Goal: Information Seeking & Learning: Check status

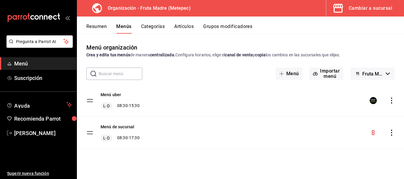
click at [26, 63] on span "Menú" at bounding box center [43, 64] width 58 height 8
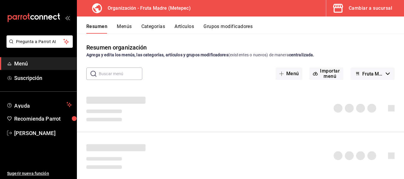
click at [338, 12] on icon "button" at bounding box center [338, 8] width 12 height 12
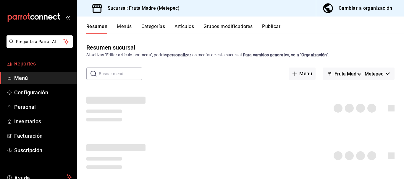
click at [31, 62] on span "Reportes" at bounding box center [43, 64] width 58 height 8
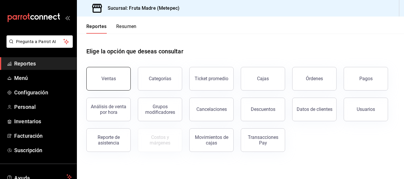
click at [112, 87] on button "Ventas" at bounding box center [108, 79] width 44 height 24
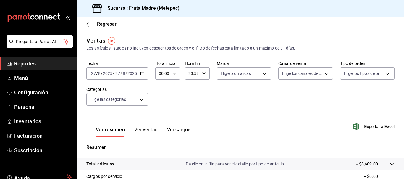
click at [142, 73] on icon "button" at bounding box center [142, 74] width 4 height 4
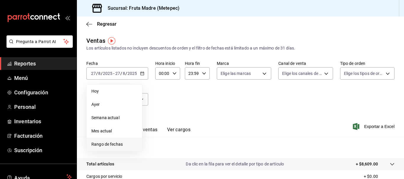
click at [111, 143] on span "Rango de fechas" at bounding box center [114, 145] width 46 height 6
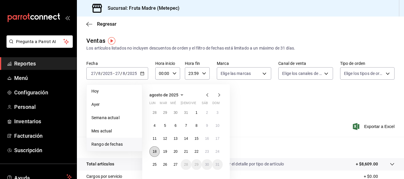
click at [155, 150] on button "18" at bounding box center [154, 152] width 10 height 11
click at [216, 152] on abbr "24" at bounding box center [217, 152] width 4 height 4
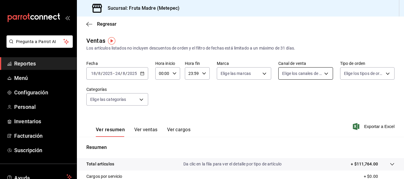
click at [292, 78] on body "Pregunta a Parrot AI Reportes Menú Configuración Personal Inventarios Facturaci…" at bounding box center [202, 89] width 404 height 179
click at [300, 111] on li "Punto de venta" at bounding box center [302, 116] width 53 height 13
type input "PARROT"
checkbox input "true"
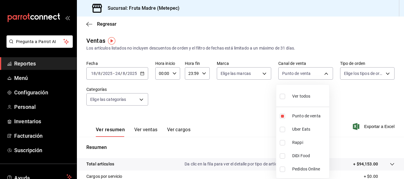
click at [264, 115] on div at bounding box center [202, 89] width 404 height 179
click at [142, 74] on icon "button" at bounding box center [142, 74] width 4 height 4
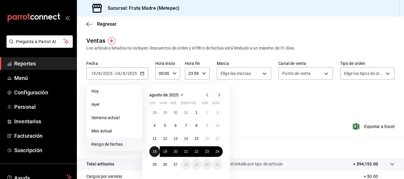
click at [155, 151] on abbr "18" at bounding box center [155, 152] width 4 height 4
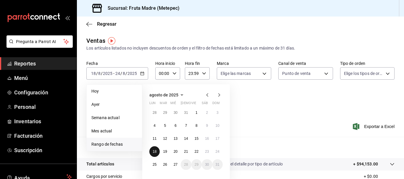
click at [155, 155] on button "18" at bounding box center [154, 152] width 10 height 11
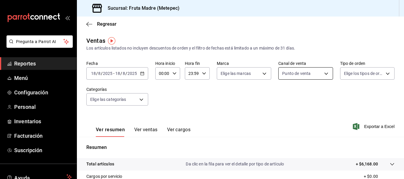
click at [294, 73] on body "Pregunta a Parrot AI Reportes Menú Configuración Personal Inventarios Facturaci…" at bounding box center [202, 89] width 404 height 179
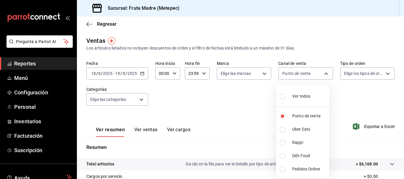
click at [355, 97] on div at bounding box center [202, 89] width 404 height 179
click at [31, 65] on span "Reportes" at bounding box center [43, 64] width 58 height 8
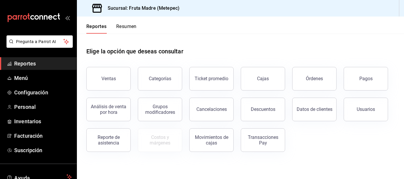
click at [315, 80] on div "Órdenes" at bounding box center [314, 79] width 17 height 6
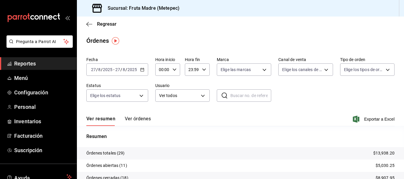
click at [141, 67] on div "[DATE] [DATE] - [DATE] [DATE]" at bounding box center [117, 70] width 62 height 12
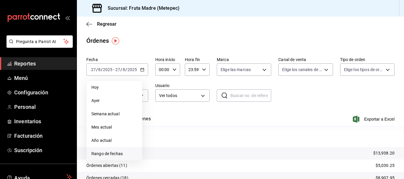
click at [117, 153] on span "Rango de fechas" at bounding box center [114, 154] width 46 height 6
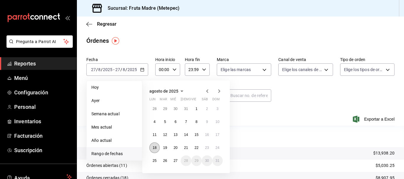
click at [155, 148] on abbr "18" at bounding box center [155, 148] width 4 height 4
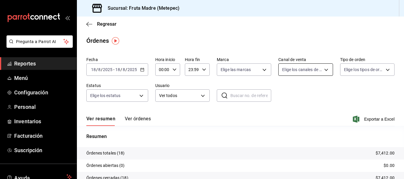
click at [296, 74] on body "Pregunta a Parrot AI Reportes Menú Configuración Personal Inventarios Facturaci…" at bounding box center [202, 89] width 404 height 179
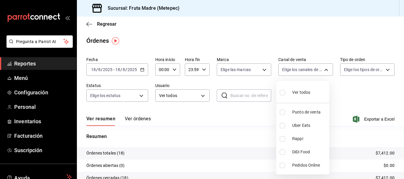
click at [305, 113] on span "Punto de venta" at bounding box center [309, 112] width 35 height 6
type input "PARROT"
checkbox input "true"
click at [338, 95] on div at bounding box center [202, 89] width 404 height 179
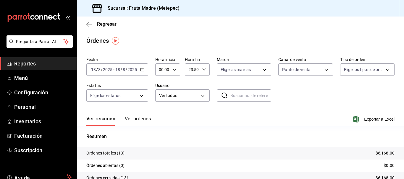
click at [24, 65] on span "Reportes" at bounding box center [43, 64] width 58 height 8
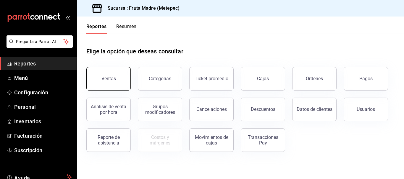
click at [119, 83] on button "Ventas" at bounding box center [108, 79] width 44 height 24
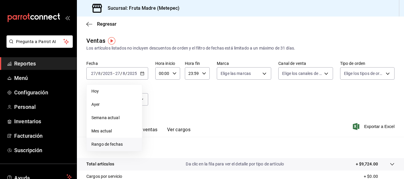
click at [124, 146] on span "Rango de fechas" at bounding box center [114, 145] width 46 height 6
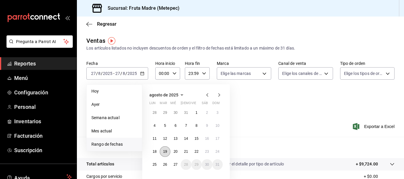
click at [164, 153] on abbr "19" at bounding box center [165, 152] width 4 height 4
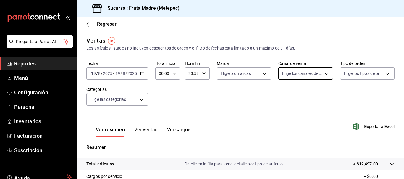
click at [313, 74] on body "Pregunta a Parrot AI Reportes Menú Configuración Personal Inventarios Facturaci…" at bounding box center [202, 89] width 404 height 179
click at [318, 116] on span "Punto de venta" at bounding box center [309, 116] width 35 height 6
type input "PARROT"
checkbox input "true"
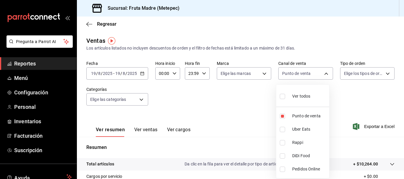
click at [349, 101] on div at bounding box center [202, 89] width 404 height 179
click at [88, 24] on icon "button" at bounding box center [89, 24] width 6 height 5
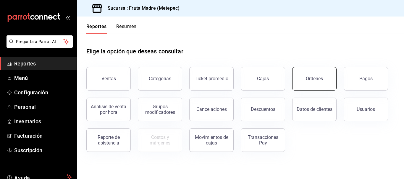
click at [320, 68] on div "Órdenes" at bounding box center [310, 75] width 51 height 31
click at [316, 86] on button "Órdenes" at bounding box center [314, 79] width 44 height 24
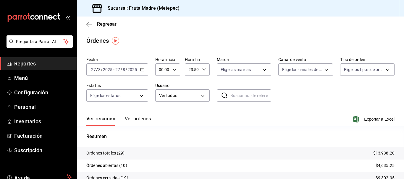
click at [139, 69] on div "[DATE] [DATE] - [DATE] [DATE]" at bounding box center [117, 70] width 62 height 12
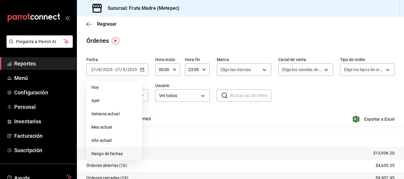
click at [124, 153] on span "Rango de fechas" at bounding box center [114, 154] width 46 height 6
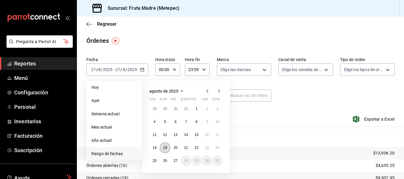
click at [164, 146] on abbr "19" at bounding box center [165, 148] width 4 height 4
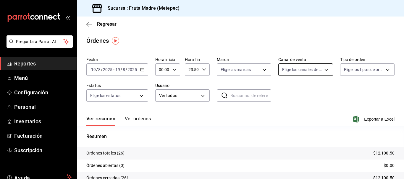
click at [322, 70] on body "Pregunta a Parrot AI Reportes Menú Configuración Personal Inventarios Facturaci…" at bounding box center [202, 89] width 404 height 179
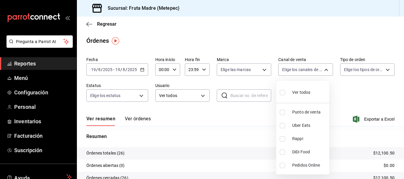
click at [312, 110] on span "Punto de venta" at bounding box center [309, 112] width 35 height 6
type input "PARROT"
checkbox input "true"
click at [344, 99] on div at bounding box center [202, 89] width 404 height 179
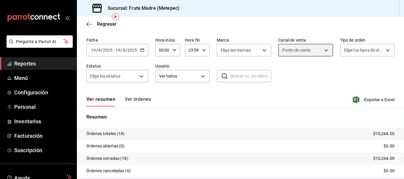
scroll to position [53, 0]
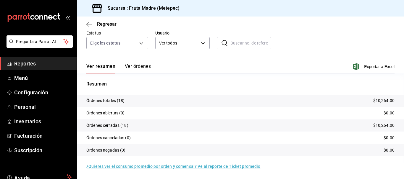
click at [132, 70] on button "Ver órdenes" at bounding box center [138, 69] width 26 height 10
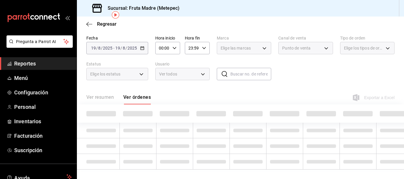
scroll to position [53, 0]
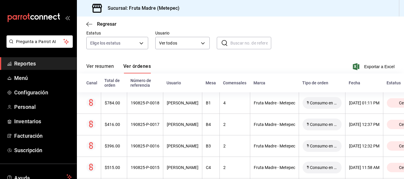
click at [26, 64] on span "Reportes" at bounding box center [43, 64] width 58 height 8
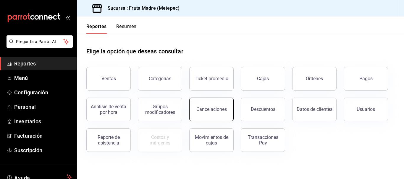
click at [201, 116] on button "Cancelaciones" at bounding box center [211, 110] width 44 height 24
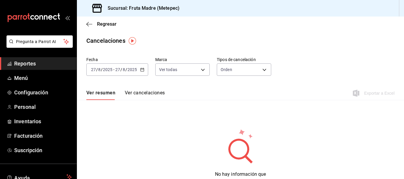
click at [141, 72] on div "[DATE] [DATE] - [DATE] [DATE]" at bounding box center [117, 70] width 62 height 12
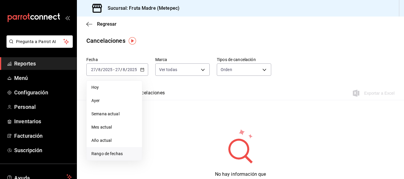
click at [117, 152] on span "Rango de fechas" at bounding box center [114, 154] width 46 height 6
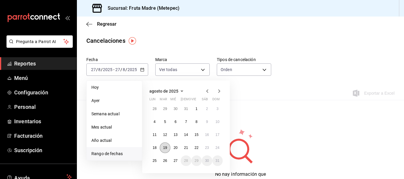
click at [167, 148] on abbr "19" at bounding box center [165, 148] width 4 height 4
click at [166, 147] on abbr "19" at bounding box center [165, 148] width 4 height 4
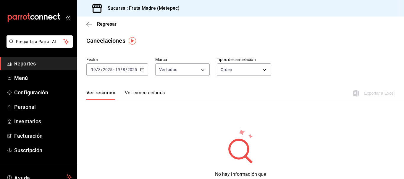
click at [150, 92] on button "Ver cancelaciones" at bounding box center [145, 95] width 40 height 10
click at [234, 68] on body "Pregunta a Parrot AI Reportes Menú Configuración Personal Inventarios Facturaci…" at bounding box center [202, 89] width 404 height 179
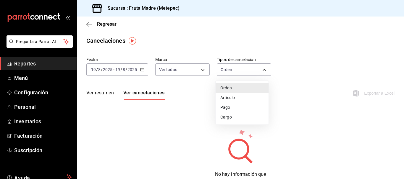
click at [252, 101] on li "Artículo" at bounding box center [241, 98] width 53 height 10
type input "ORDER_ITEM"
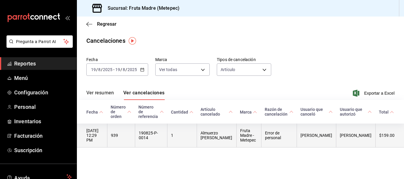
click at [376, 142] on th "$159.00" at bounding box center [389, 136] width 29 height 24
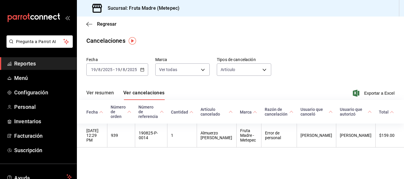
drag, startPoint x: 19, startPoint y: 63, endPoint x: 18, endPoint y: 66, distance: 3.1
click at [19, 63] on span "Reportes" at bounding box center [43, 64] width 58 height 8
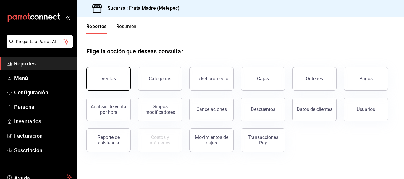
click at [116, 87] on button "Ventas" at bounding box center [108, 79] width 44 height 24
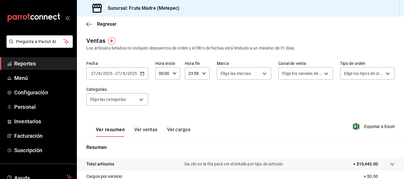
click at [140, 74] on icon "button" at bounding box center [142, 74] width 4 height 4
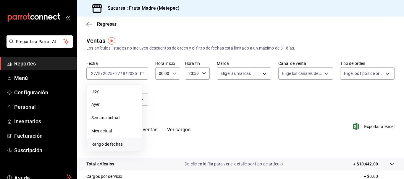
click at [120, 147] on span "Rango de fechas" at bounding box center [114, 145] width 46 height 6
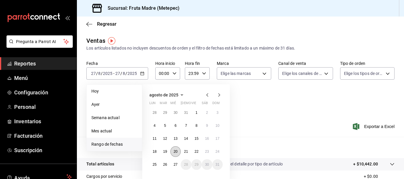
click at [178, 152] on button "20" at bounding box center [175, 152] width 10 height 11
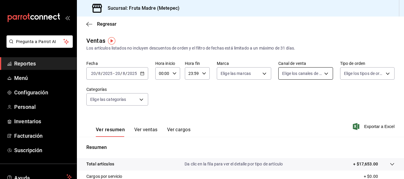
click at [307, 69] on body "Pregunta a Parrot AI Reportes Menú Configuración Personal Inventarios Facturaci…" at bounding box center [202, 89] width 404 height 179
click at [312, 117] on span "Punto de venta" at bounding box center [309, 116] width 35 height 6
type input "PARROT"
checkbox input "true"
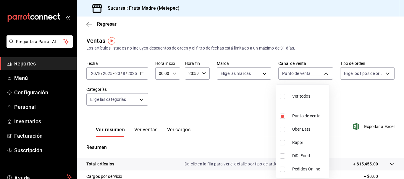
click at [48, 67] on div at bounding box center [202, 89] width 404 height 179
click at [41, 67] on span "Reportes" at bounding box center [43, 64] width 58 height 8
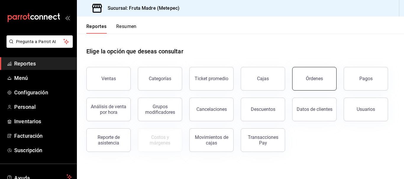
click at [306, 78] on div "Órdenes" at bounding box center [314, 79] width 17 height 6
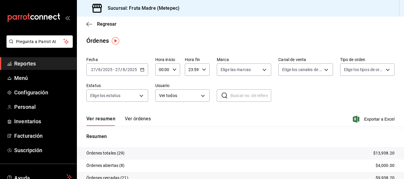
click at [141, 69] on \(Stroke\) "button" at bounding box center [141, 69] width 3 height 0
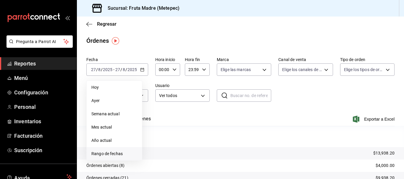
click at [109, 153] on span "Rango de fechas" at bounding box center [114, 154] width 46 height 6
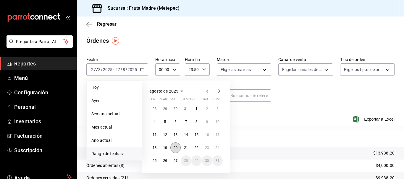
click at [174, 147] on abbr "20" at bounding box center [175, 148] width 4 height 4
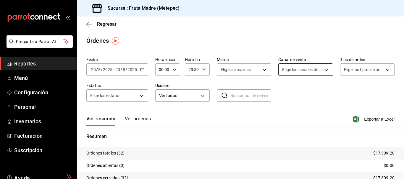
click at [316, 68] on body "Pregunta a Parrot AI Reportes Menú Configuración Personal Inventarios Facturaci…" at bounding box center [202, 89] width 404 height 179
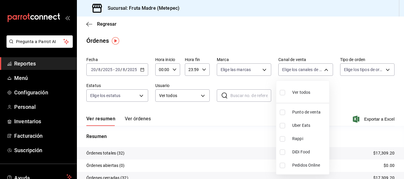
click at [313, 115] on span "Punto de venta" at bounding box center [309, 112] width 35 height 6
type input "PARROT"
checkbox input "true"
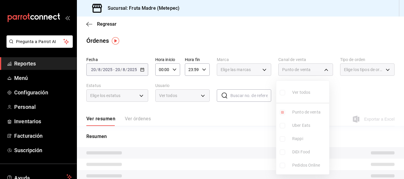
click at [348, 95] on div at bounding box center [202, 89] width 404 height 179
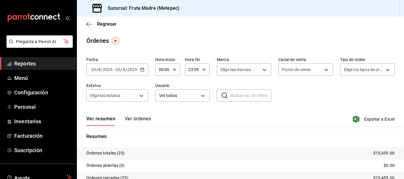
click at [145, 118] on button "Ver órdenes" at bounding box center [138, 121] width 26 height 10
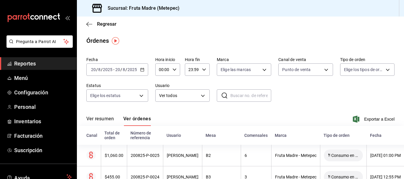
click at [34, 61] on span "Reportes" at bounding box center [43, 64] width 58 height 8
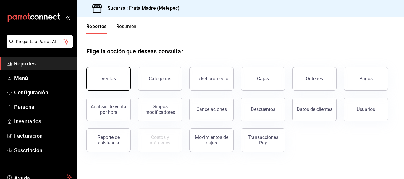
click at [110, 82] on button "Ventas" at bounding box center [108, 79] width 44 height 24
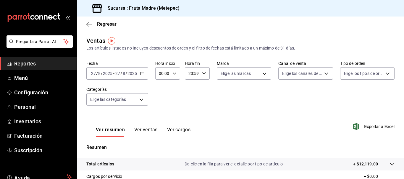
click at [142, 75] on icon "button" at bounding box center [142, 74] width 4 height 4
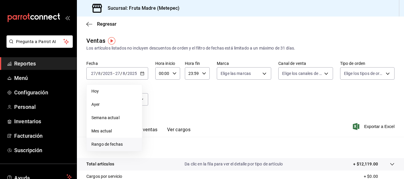
click at [118, 147] on span "Rango de fechas" at bounding box center [114, 145] width 46 height 6
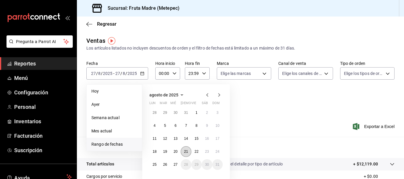
click at [187, 151] on abbr "21" at bounding box center [186, 152] width 4 height 4
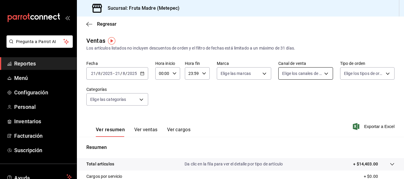
click at [316, 75] on body "Pregunta a Parrot AI Reportes Menú Configuración Personal Inventarios Facturaci…" at bounding box center [202, 89] width 404 height 179
click at [310, 117] on span "Punto de venta" at bounding box center [309, 116] width 35 height 6
type input "PARROT"
checkbox input "true"
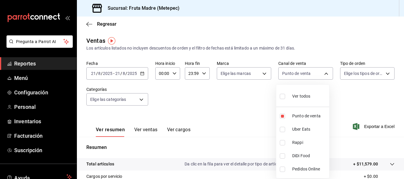
click at [348, 96] on div at bounding box center [202, 89] width 404 height 179
click at [45, 64] on span "Reportes" at bounding box center [43, 64] width 58 height 8
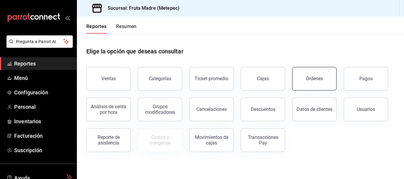
click at [317, 83] on button "Órdenes" at bounding box center [314, 79] width 44 height 24
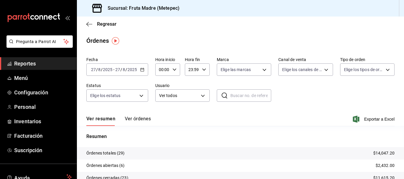
click at [141, 69] on icon "button" at bounding box center [142, 70] width 4 height 4
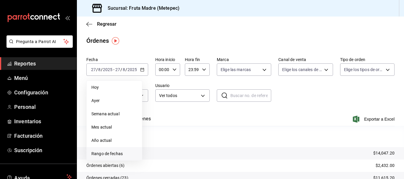
click at [100, 155] on span "Rango de fechas" at bounding box center [114, 154] width 46 height 6
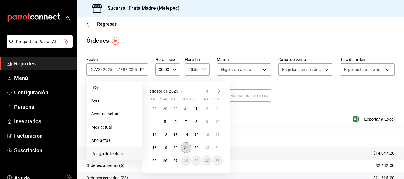
click at [185, 150] on abbr "21" at bounding box center [186, 148] width 4 height 4
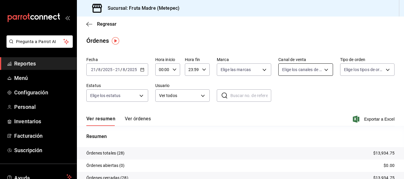
click at [309, 71] on body "Pregunta a Parrot AI Reportes Menú Configuración Personal Inventarios Facturaci…" at bounding box center [202, 89] width 404 height 179
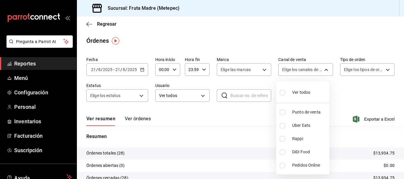
click at [307, 111] on span "Punto de venta" at bounding box center [309, 112] width 35 height 6
type input "PARROT"
checkbox input "true"
click at [353, 97] on div at bounding box center [202, 89] width 404 height 179
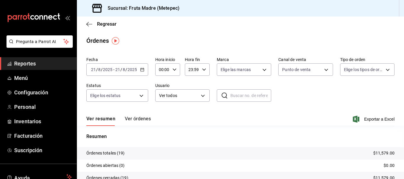
click at [144, 68] on icon "button" at bounding box center [142, 70] width 4 height 4
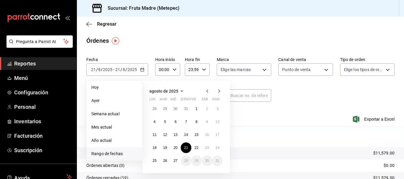
click at [22, 65] on span "Reportes" at bounding box center [43, 64] width 58 height 8
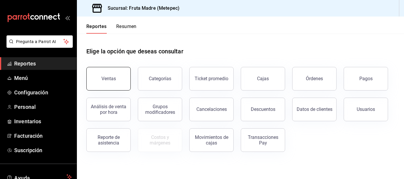
click at [95, 84] on button "Ventas" at bounding box center [108, 79] width 44 height 24
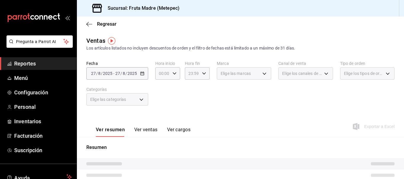
click at [139, 74] on div "[DATE] [DATE] - [DATE] [DATE]" at bounding box center [117, 73] width 62 height 12
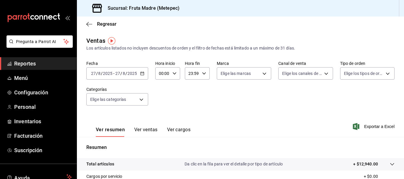
click at [143, 73] on \(Stroke\) "button" at bounding box center [141, 73] width 3 height 0
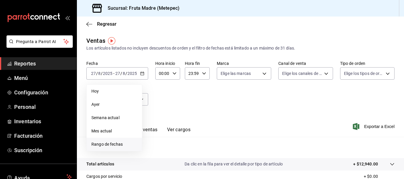
click at [112, 145] on span "Rango de fechas" at bounding box center [114, 145] width 46 height 6
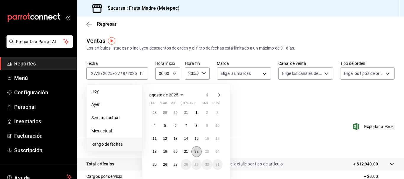
click at [195, 152] on abbr "22" at bounding box center [196, 152] width 4 height 4
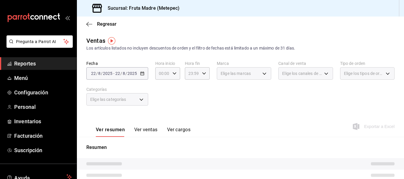
click at [288, 71] on span "Elige los canales de venta" at bounding box center [302, 74] width 40 height 6
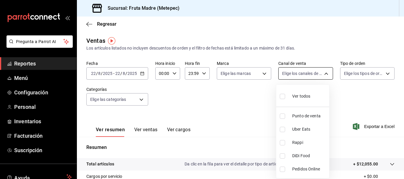
click at [289, 72] on body "Pregunta a Parrot AI Reportes Menú Configuración Personal Inventarios Facturaci…" at bounding box center [202, 89] width 404 height 179
click at [296, 113] on span "Punto de venta" at bounding box center [309, 116] width 35 height 6
type input "PARROT"
checkbox input "true"
click at [359, 103] on div at bounding box center [202, 89] width 404 height 179
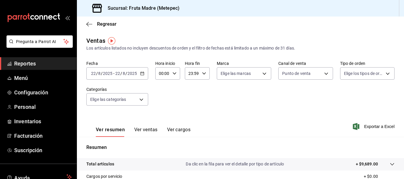
click at [26, 63] on span "Reportes" at bounding box center [43, 64] width 58 height 8
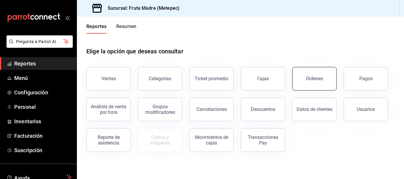
click at [307, 82] on button "Órdenes" at bounding box center [314, 79] width 44 height 24
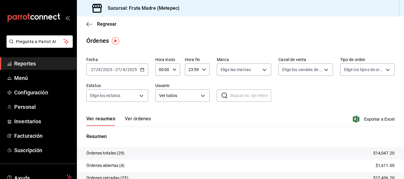
click at [141, 69] on \(Stroke\) "button" at bounding box center [142, 69] width 4 height 3
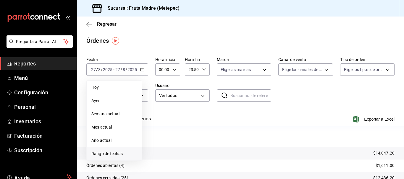
click at [128, 156] on span "Rango de fechas" at bounding box center [114, 154] width 46 height 6
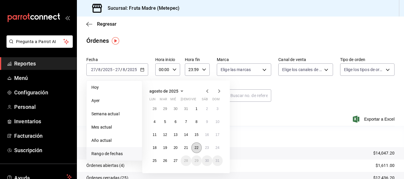
click at [196, 145] on button "22" at bounding box center [196, 148] width 10 height 11
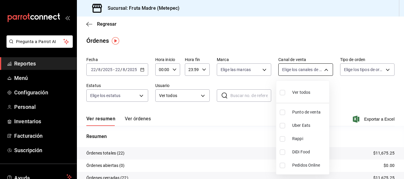
click at [315, 70] on body "Pregunta a Parrot AI Reportes Menú Configuración Personal Inventarios Facturaci…" at bounding box center [202, 89] width 404 height 179
click at [314, 109] on span "Punto de venta" at bounding box center [309, 112] width 35 height 6
type input "PARROT"
checkbox input "true"
click at [146, 121] on div at bounding box center [202, 89] width 404 height 179
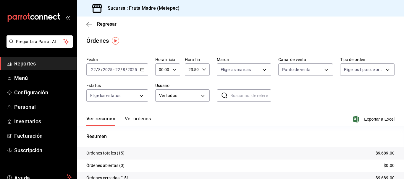
click at [147, 121] on button "Ver órdenes" at bounding box center [138, 121] width 26 height 10
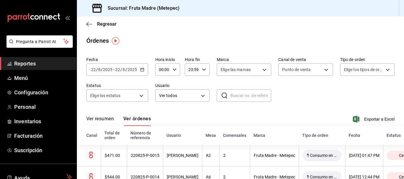
click at [32, 66] on span "Reportes" at bounding box center [43, 64] width 58 height 8
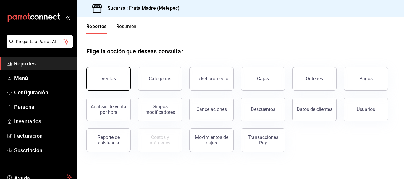
click at [114, 82] on button "Ventas" at bounding box center [108, 79] width 44 height 24
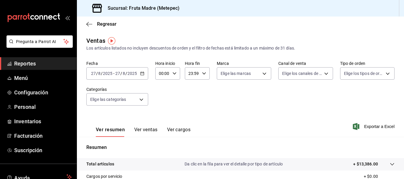
click at [142, 74] on icon "button" at bounding box center [142, 74] width 4 height 4
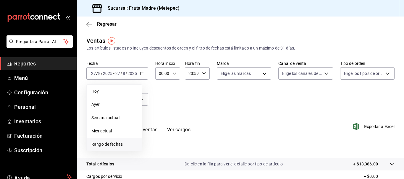
click at [116, 143] on span "Rango de fechas" at bounding box center [114, 145] width 46 height 6
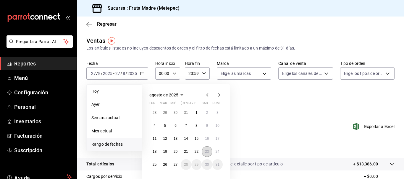
click at [206, 154] on button "23" at bounding box center [207, 152] width 10 height 11
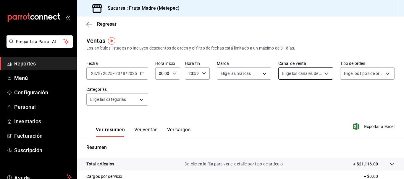
click at [312, 70] on body "Pregunta a Parrot AI Reportes Menú Configuración Personal Inventarios Facturaci…" at bounding box center [202, 89] width 404 height 179
click at [315, 117] on span "Punto de venta" at bounding box center [309, 116] width 35 height 6
type input "PARROT"
checkbox input "true"
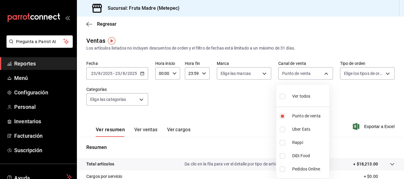
click at [256, 120] on div at bounding box center [202, 89] width 404 height 179
click at [49, 62] on span "Reportes" at bounding box center [43, 64] width 58 height 8
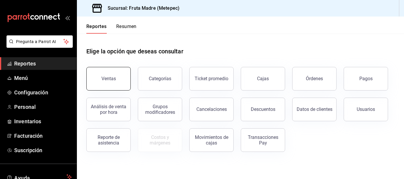
click at [117, 77] on button "Ventas" at bounding box center [108, 79] width 44 height 24
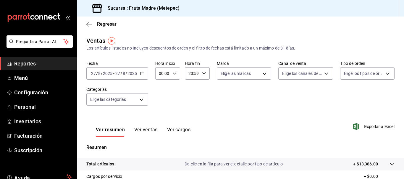
click at [141, 72] on icon "button" at bounding box center [142, 74] width 4 height 4
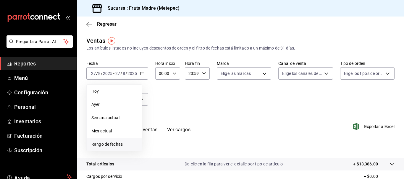
click at [107, 146] on span "Rango de fechas" at bounding box center [114, 145] width 46 height 6
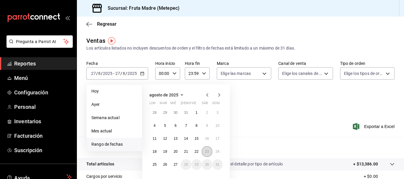
click at [207, 153] on abbr "23" at bounding box center [207, 152] width 4 height 4
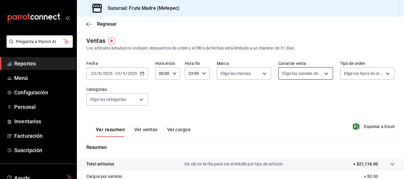
click at [302, 77] on body "Pregunta a Parrot AI Reportes Menú Configuración Personal Inventarios Facturaci…" at bounding box center [202, 89] width 404 height 179
click at [306, 112] on li "Punto de venta" at bounding box center [302, 116] width 53 height 13
type input "PARROT"
checkbox input "true"
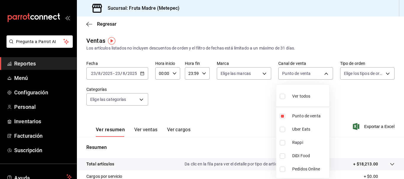
click at [214, 100] on div at bounding box center [202, 89] width 404 height 179
click at [54, 57] on link "Reportes" at bounding box center [38, 63] width 77 height 13
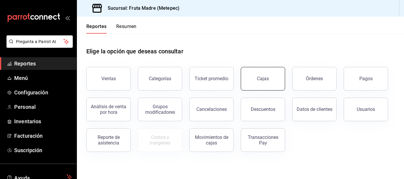
click at [269, 82] on button "Cajas" at bounding box center [263, 79] width 44 height 24
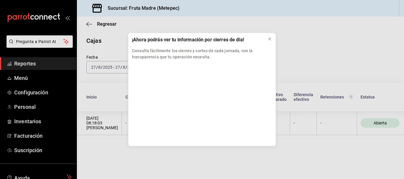
drag, startPoint x: 270, startPoint y: 36, endPoint x: 183, endPoint y: 43, distance: 87.4
click at [270, 37] on div at bounding box center [270, 39] width 6 height 6
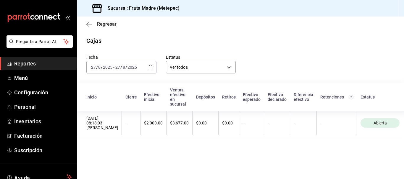
click at [88, 23] on icon "button" at bounding box center [89, 24] width 6 height 5
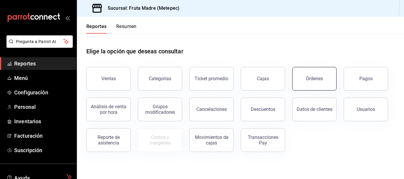
click at [317, 78] on div "Órdenes" at bounding box center [314, 79] width 17 height 6
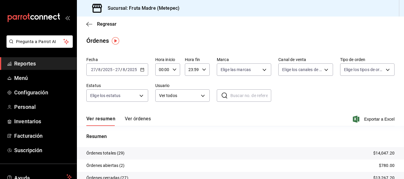
click at [144, 70] on icon "button" at bounding box center [142, 70] width 4 height 4
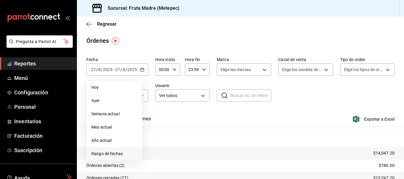
click at [123, 153] on span "Rango de fechas" at bounding box center [114, 154] width 46 height 6
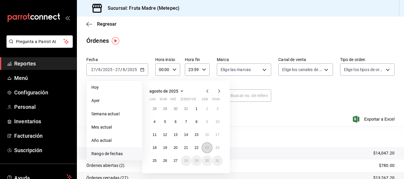
click at [205, 147] on abbr "23" at bounding box center [207, 148] width 4 height 4
drag, startPoint x: 205, startPoint y: 147, endPoint x: 277, endPoint y: 100, distance: 85.8
click at [206, 147] on abbr "23" at bounding box center [207, 148] width 4 height 4
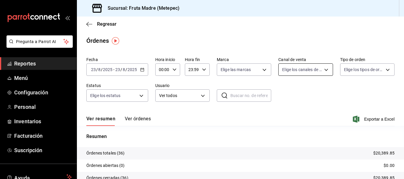
click at [300, 70] on body "Pregunta a Parrot AI Reportes Menú Configuración Personal Inventarios Facturaci…" at bounding box center [202, 89] width 404 height 179
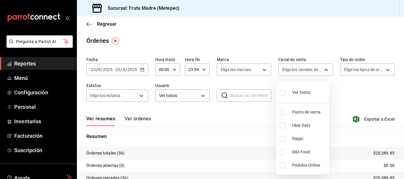
click at [300, 113] on span "Punto de venta" at bounding box center [309, 112] width 35 height 6
type input "PARROT"
checkbox input "true"
click at [242, 110] on div at bounding box center [202, 89] width 404 height 179
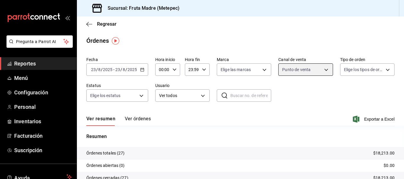
scroll to position [30, 0]
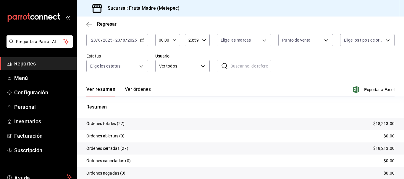
click at [143, 90] on button "Ver órdenes" at bounding box center [138, 92] width 26 height 10
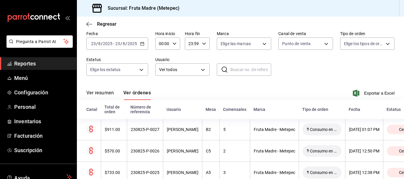
scroll to position [30, 0]
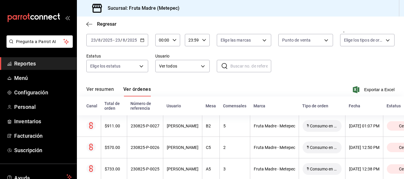
drag, startPoint x: 45, startPoint y: 52, endPoint x: 47, endPoint y: 60, distance: 8.2
click at [45, 53] on li "Pregunta a Parrot AI" at bounding box center [38, 46] width 72 height 22
click at [48, 64] on span "Reportes" at bounding box center [43, 64] width 58 height 8
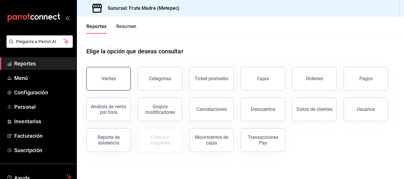
click at [111, 74] on button "Ventas" at bounding box center [108, 79] width 44 height 24
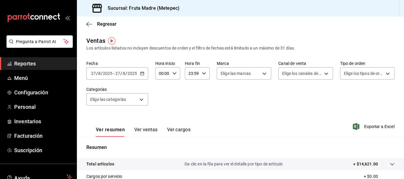
click at [292, 90] on div "Fecha [DATE] [DATE] - [DATE] [DATE] Hora inicio 00:00 Hora inicio Hora fin 23:5…" at bounding box center [240, 87] width 308 height 52
click at [267, 104] on div "Fecha [DATE] [DATE] - [DATE] [DATE] Hora inicio 00:00 Hora inicio Hora fin 23:5…" at bounding box center [240, 87] width 308 height 52
click at [140, 74] on icon "button" at bounding box center [142, 74] width 4 height 4
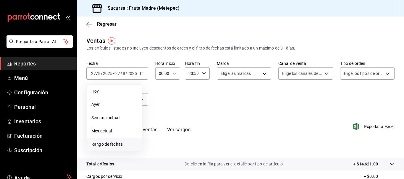
click at [118, 143] on span "Rango de fechas" at bounding box center [114, 145] width 46 height 6
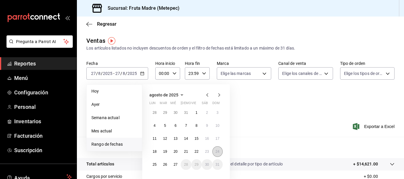
click at [216, 153] on abbr "24" at bounding box center [217, 152] width 4 height 4
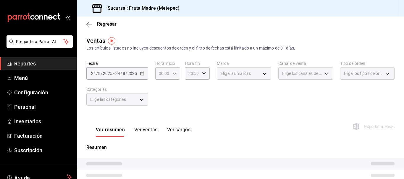
click at [312, 75] on span "Elige los canales de venta" at bounding box center [302, 74] width 40 height 6
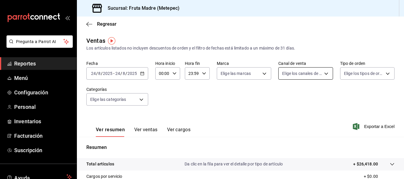
click at [314, 71] on body "Pregunta a Parrot AI Reportes Menú Configuración Personal Inventarios Facturaci…" at bounding box center [202, 89] width 404 height 179
click at [320, 114] on span "Punto de venta" at bounding box center [309, 116] width 35 height 6
type input "PARROT"
checkbox input "true"
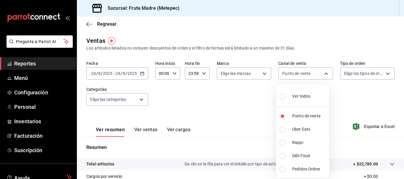
click at [346, 95] on div at bounding box center [202, 89] width 404 height 179
click at [20, 62] on span "Reportes" at bounding box center [43, 64] width 58 height 8
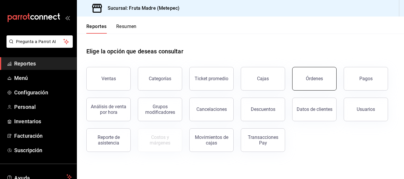
click at [304, 80] on button "Órdenes" at bounding box center [314, 79] width 44 height 24
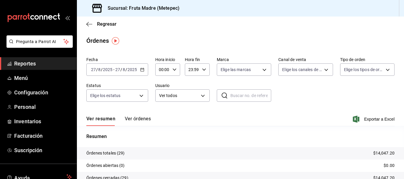
click at [139, 71] on div "[DATE] [DATE] - [DATE] [DATE]" at bounding box center [117, 70] width 62 height 12
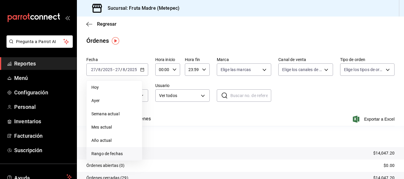
click at [124, 153] on span "Rango de fechas" at bounding box center [114, 154] width 46 height 6
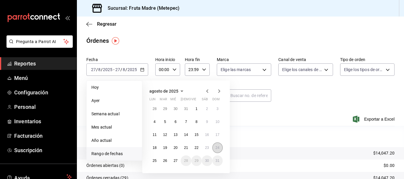
click at [215, 150] on button "24" at bounding box center [217, 148] width 10 height 11
click at [220, 148] on button "24" at bounding box center [217, 148] width 10 height 11
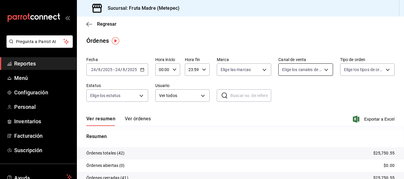
click at [315, 70] on body "Pregunta a Parrot AI Reportes Menú Configuración Personal Inventarios Facturaci…" at bounding box center [202, 89] width 404 height 179
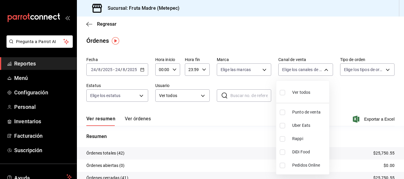
click at [308, 113] on span "Punto de venta" at bounding box center [309, 112] width 35 height 6
type input "PARROT"
checkbox input "true"
click at [340, 102] on div at bounding box center [202, 89] width 404 height 179
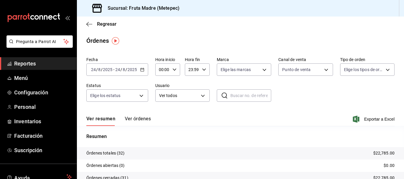
click at [139, 116] on div "Ver resumen Ver órdenes Exportar a Excel" at bounding box center [240, 117] width 308 height 17
click at [138, 119] on button "Ver órdenes" at bounding box center [138, 121] width 26 height 10
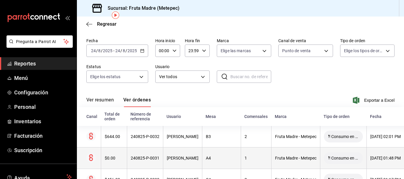
scroll to position [30, 0]
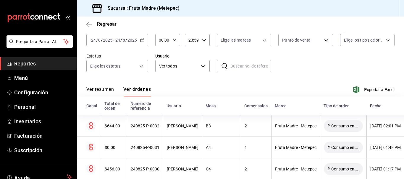
drag, startPoint x: 280, startPoint y: 89, endPoint x: 264, endPoint y: 92, distance: 15.7
click at [264, 92] on div "Ver resumen Ver órdenes Exportar a Excel" at bounding box center [240, 88] width 308 height 17
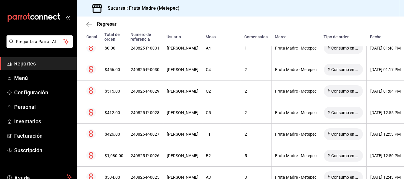
scroll to position [177, 0]
